Goal: Find specific page/section: Find specific page/section

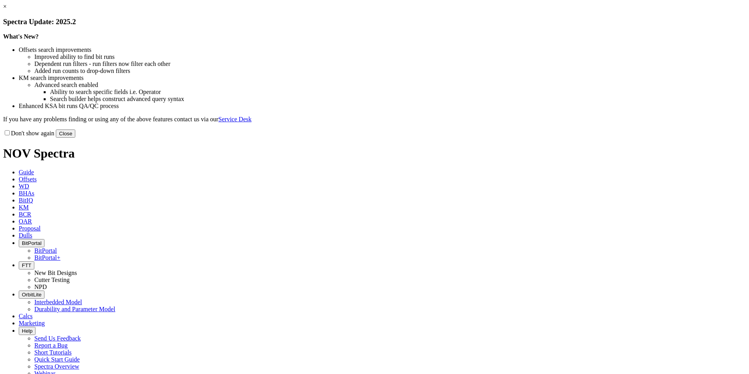
click at [75, 138] on button "Close" at bounding box center [66, 134] width 20 height 8
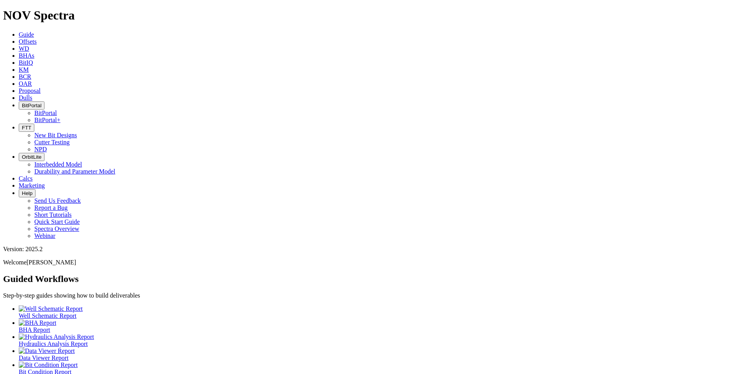
click at [33, 59] on span "BitIQ" at bounding box center [26, 62] width 14 height 7
